Goal: Find specific page/section: Find specific page/section

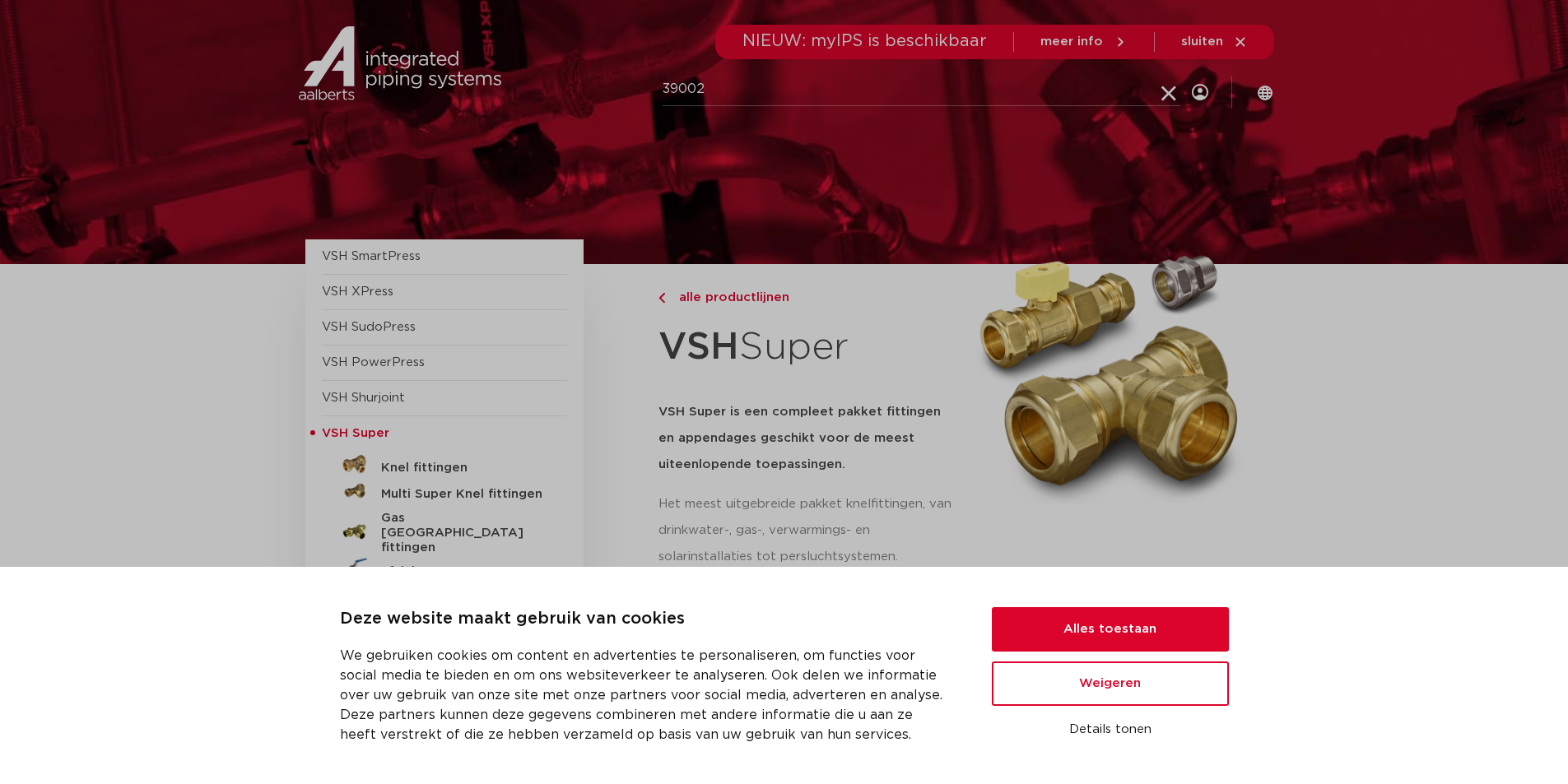
type input "39002"
click button "Zoeken" at bounding box center [0, 0] width 0 height 0
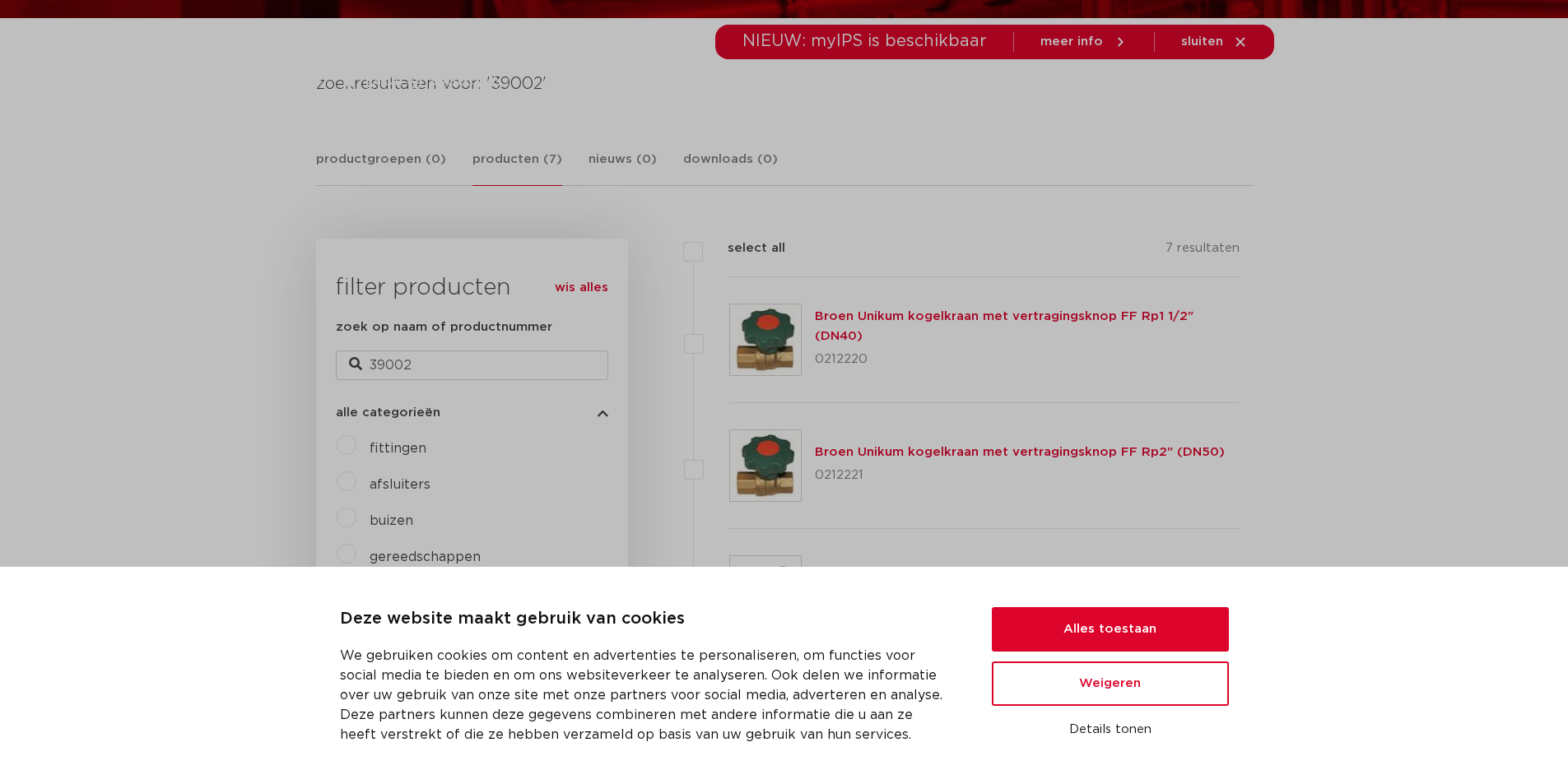
scroll to position [247, 0]
click at [1106, 628] on button "Alles toestaan" at bounding box center [1110, 629] width 237 height 44
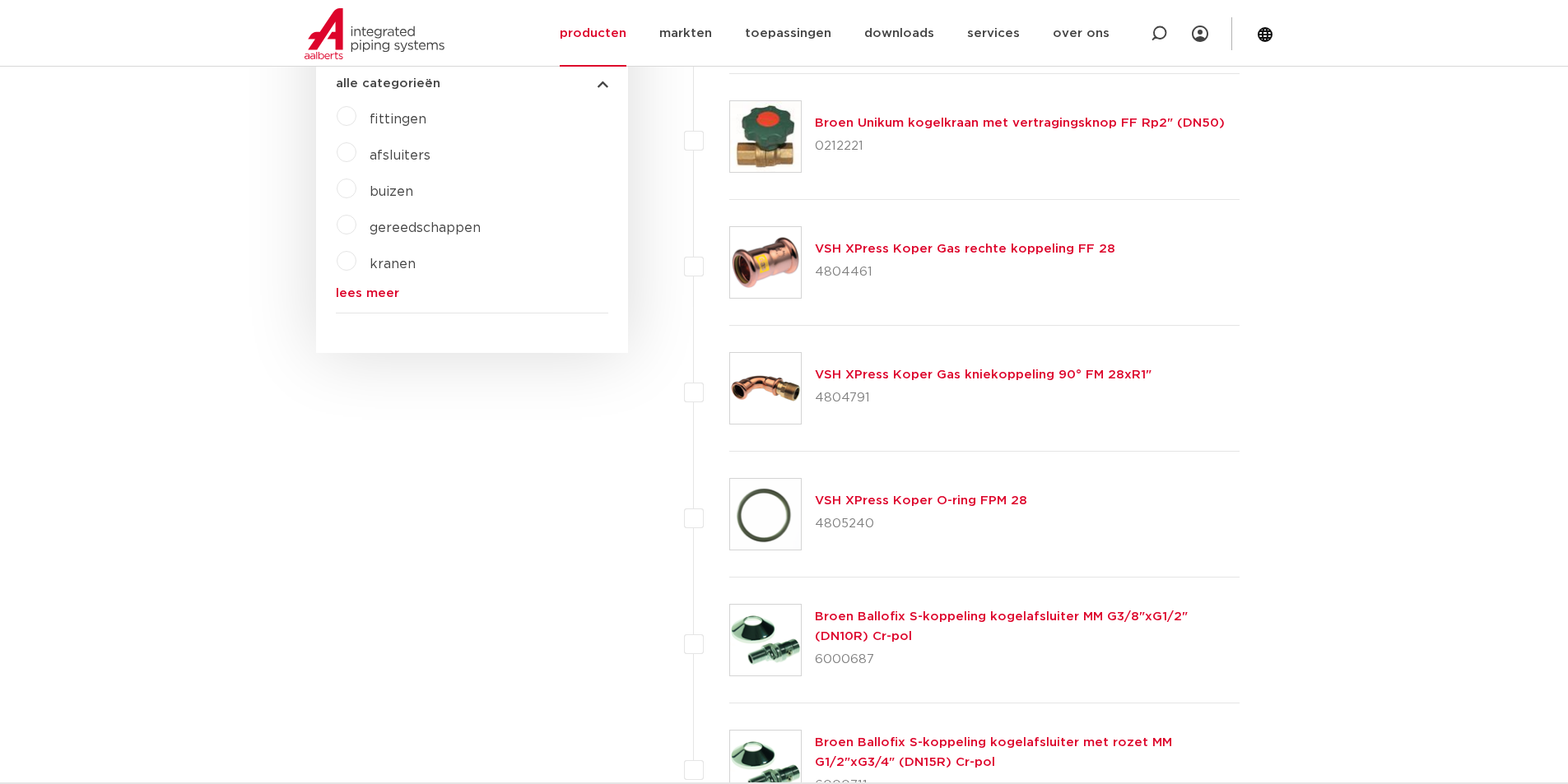
scroll to position [330, 0]
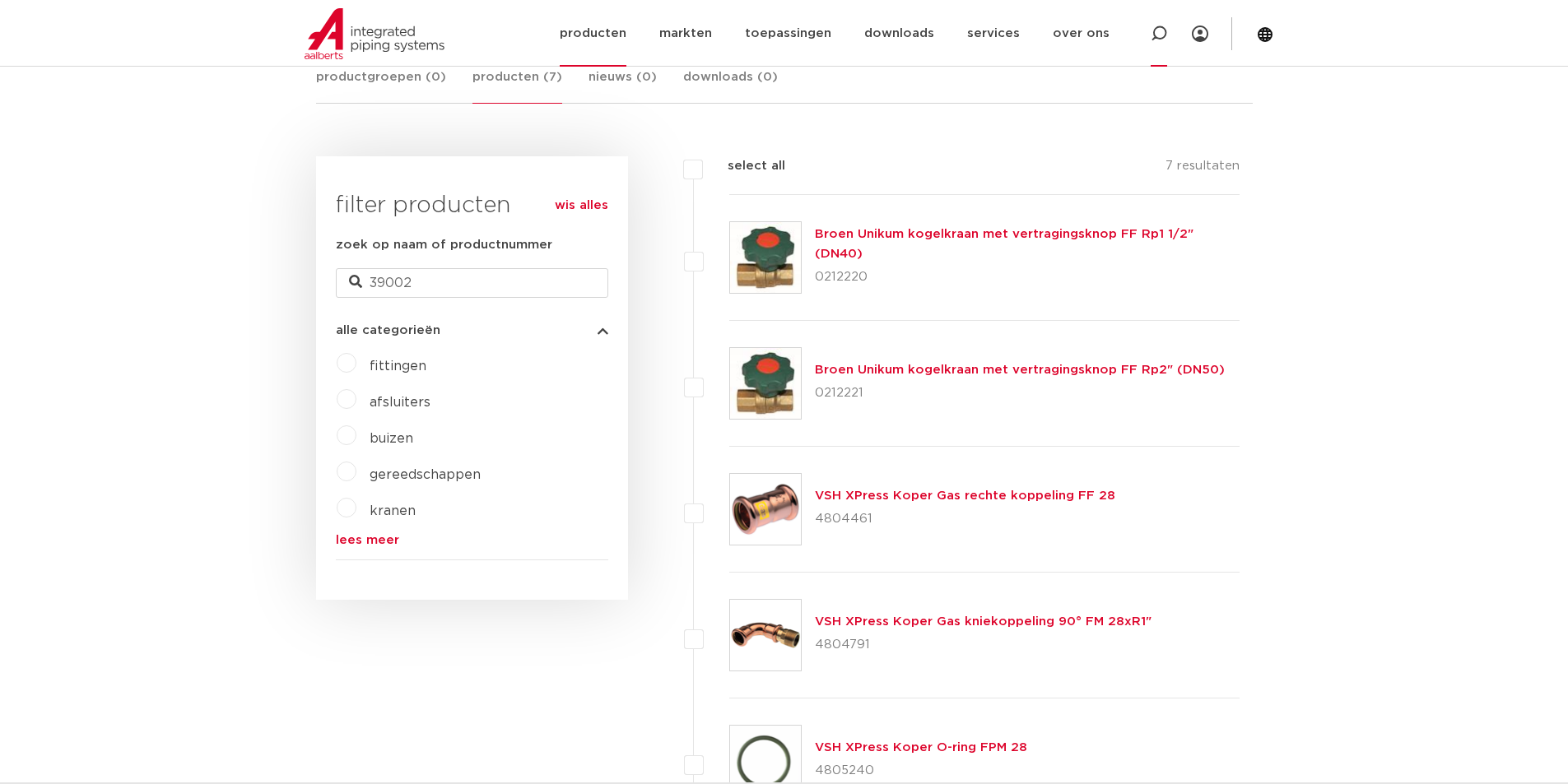
click at [1155, 19] on div at bounding box center [1159, 33] width 17 height 67
type input "31209"
click button "Zoeken" at bounding box center [0, 0] width 0 height 0
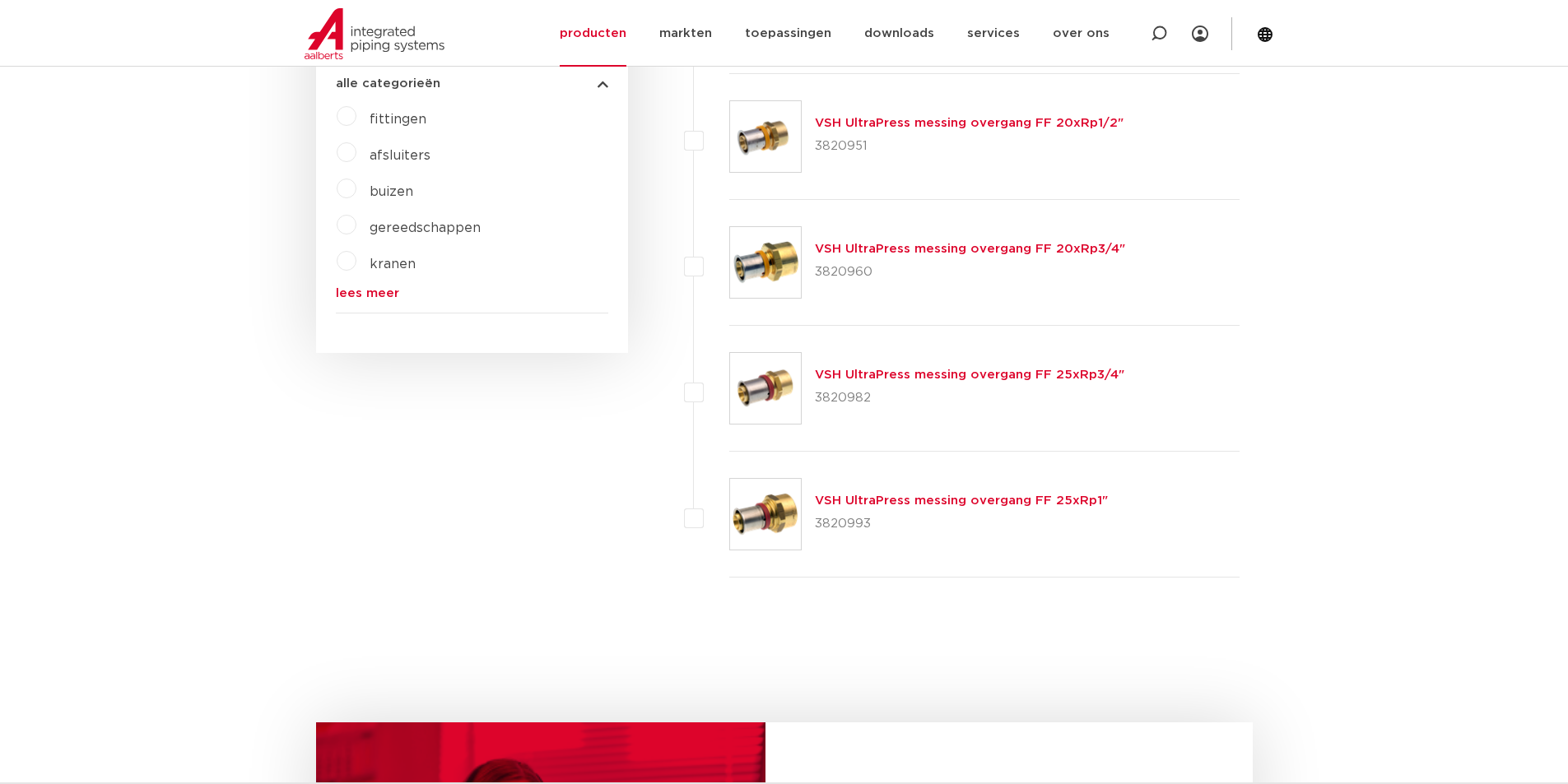
scroll to position [412, 0]
